Goal: Task Accomplishment & Management: Complete application form

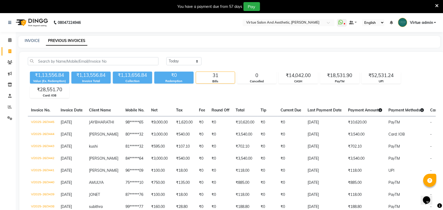
click at [188, 62] on select "[DATE] [DATE] Custom Range" at bounding box center [183, 61] width 35 height 8
select select "range"
click at [166, 57] on select "[DATE] [DATE] Custom Range" at bounding box center [183, 61] width 35 height 8
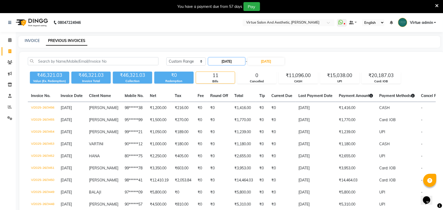
click at [222, 63] on input "[DATE]" at bounding box center [226, 61] width 37 height 7
select select "9"
select select "2025"
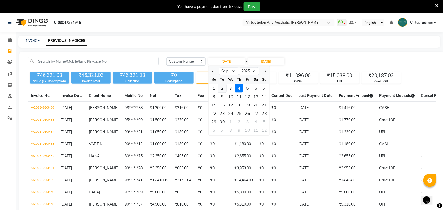
click at [223, 87] on div "2" at bounding box center [222, 88] width 8 height 8
type input "[DATE]"
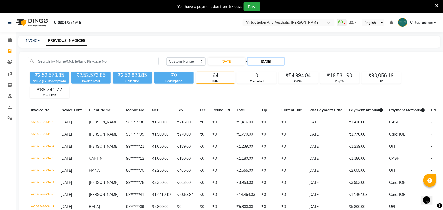
click at [264, 62] on input "[DATE]" at bounding box center [266, 61] width 37 height 7
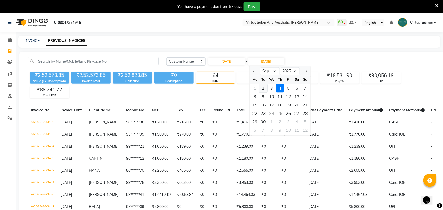
click at [263, 88] on div "2" at bounding box center [263, 88] width 8 height 8
type input "[DATE]"
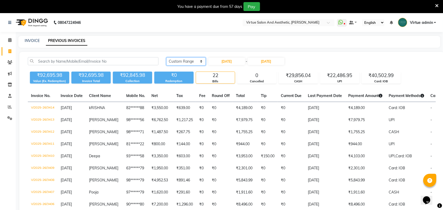
click at [190, 63] on select "[DATE] [DATE] Custom Range" at bounding box center [185, 61] width 39 height 8
select select "[DATE]"
click at [166, 57] on select "[DATE] [DATE] Custom Range" at bounding box center [185, 61] width 39 height 8
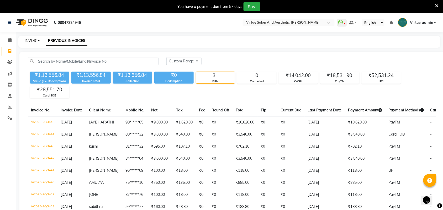
click at [33, 42] on div "INVOICE" at bounding box center [32, 41] width 15 height 6
click at [38, 41] on link "INVOICE" at bounding box center [32, 40] width 15 height 5
select select "service"
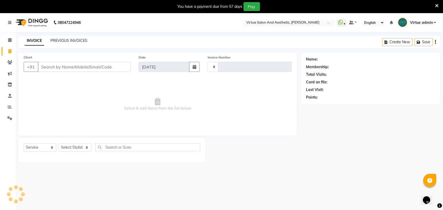
scroll to position [13, 0]
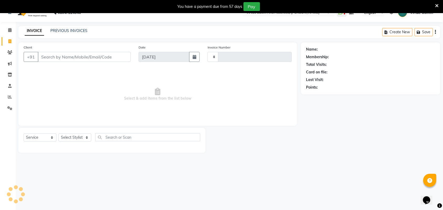
type input "3458"
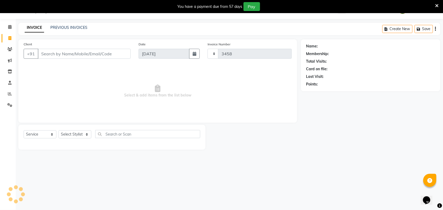
select select "4466"
click at [66, 57] on input "Client" at bounding box center [84, 54] width 93 height 10
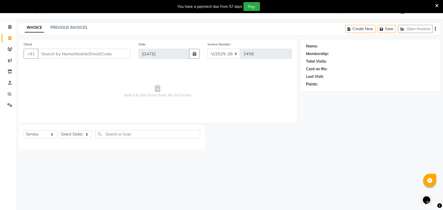
select select "V"
select select "71189"
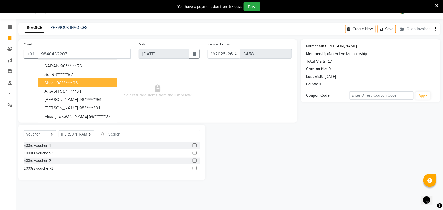
click at [341, 45] on link "Miss [PERSON_NAME]" at bounding box center [338, 47] width 38 height 6
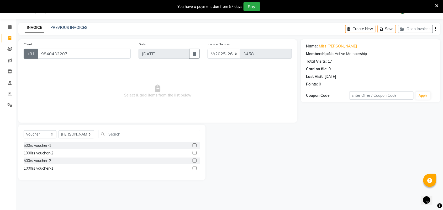
click at [38, 55] on button "+91" at bounding box center [31, 54] width 15 height 10
drag, startPoint x: 40, startPoint y: 54, endPoint x: 106, endPoint y: 51, distance: 65.9
click at [106, 51] on input "9840432207" at bounding box center [84, 54] width 93 height 10
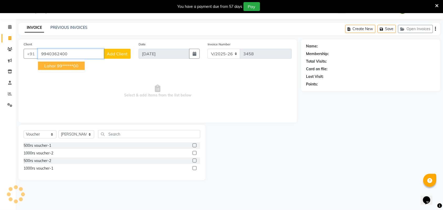
type input "9940362400"
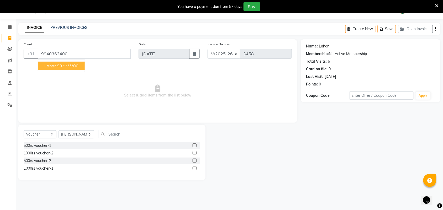
click at [327, 47] on link "Lahar" at bounding box center [324, 47] width 10 height 6
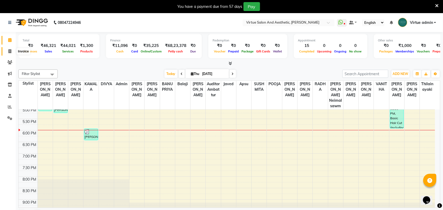
click at [9, 52] on icon at bounding box center [9, 51] width 3 height 4
select select "service"
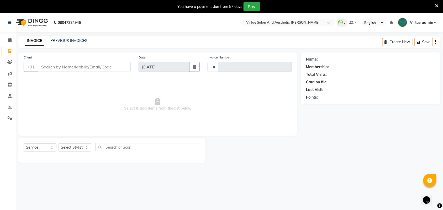
type input "3457"
select select "4466"
click at [56, 67] on input "Client" at bounding box center [84, 67] width 93 height 10
select select "V"
select select "71189"
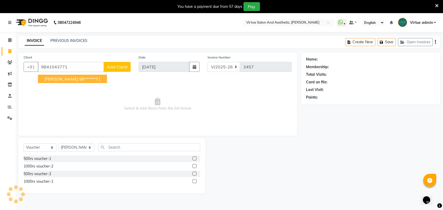
type input "9841043771"
select select "1: Object"
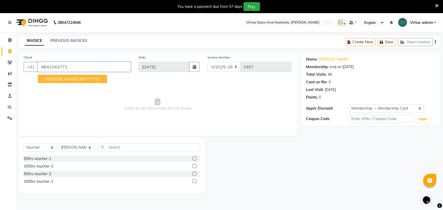
click at [85, 66] on input "9841043771" at bounding box center [84, 67] width 93 height 10
type input "9"
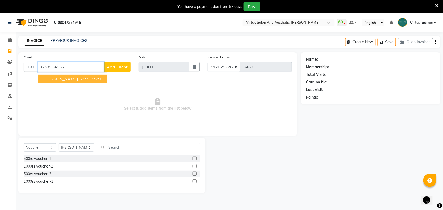
click at [79, 77] on ngb-highlight "63******79" at bounding box center [90, 78] width 22 height 5
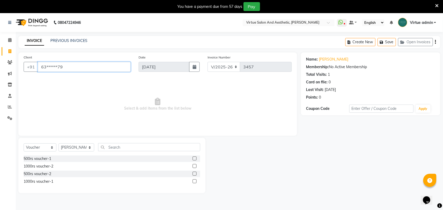
drag, startPoint x: 41, startPoint y: 66, endPoint x: 77, endPoint y: 68, distance: 35.7
click at [77, 68] on input "63******79" at bounding box center [84, 67] width 93 height 10
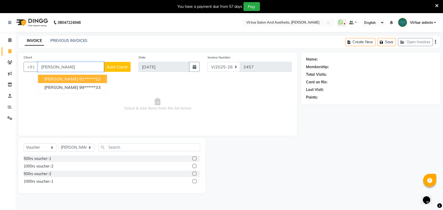
click at [79, 79] on ngb-highlight "81******22" at bounding box center [90, 78] width 22 height 5
type input "81******22"
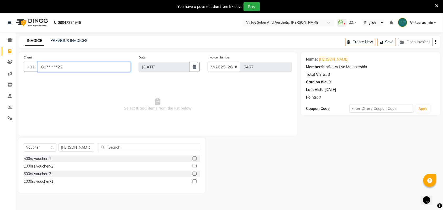
click at [71, 67] on input "81******22" at bounding box center [84, 67] width 93 height 10
drag, startPoint x: 41, startPoint y: 65, endPoint x: 72, endPoint y: 67, distance: 31.0
click at [72, 67] on input "81******22" at bounding box center [84, 67] width 93 height 10
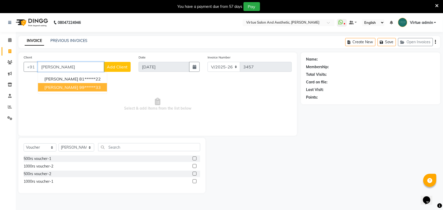
click at [79, 87] on ngb-highlight "99******33" at bounding box center [90, 87] width 22 height 5
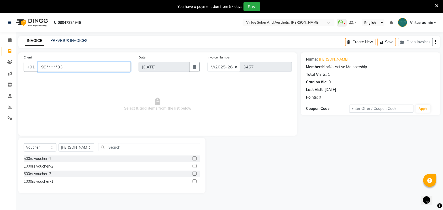
drag, startPoint x: 40, startPoint y: 66, endPoint x: 82, endPoint y: 69, distance: 42.4
click at [82, 69] on input "99******33" at bounding box center [84, 67] width 93 height 10
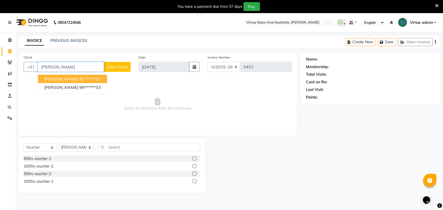
click at [85, 77] on ngb-highlight "81******22" at bounding box center [90, 78] width 22 height 5
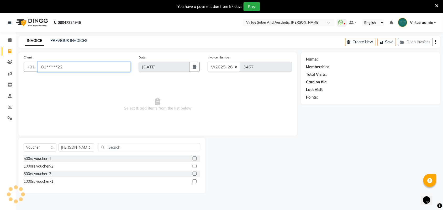
type input "81******22"
